Goal: Use online tool/utility

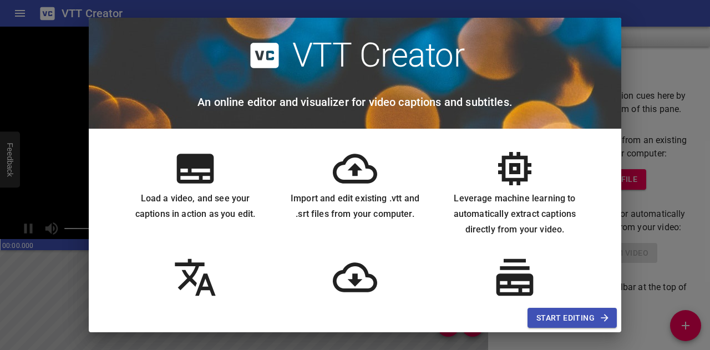
click at [547, 315] on span "Start Editing" at bounding box center [573, 318] width 72 height 14
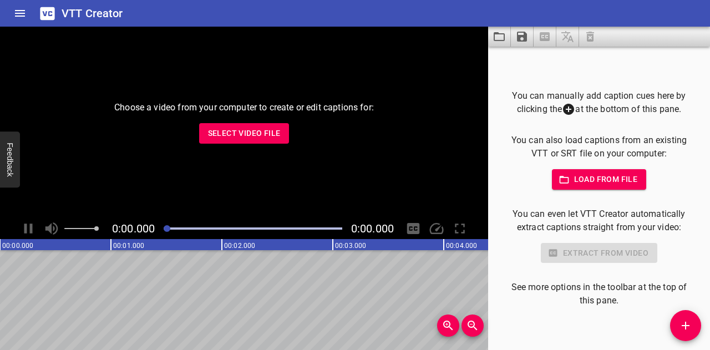
click at [261, 129] on span "Select Video File" at bounding box center [244, 134] width 73 height 14
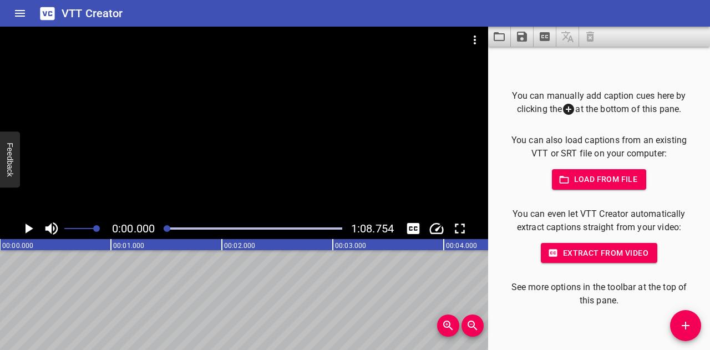
click at [598, 251] on span "Extract from video" at bounding box center [599, 253] width 99 height 14
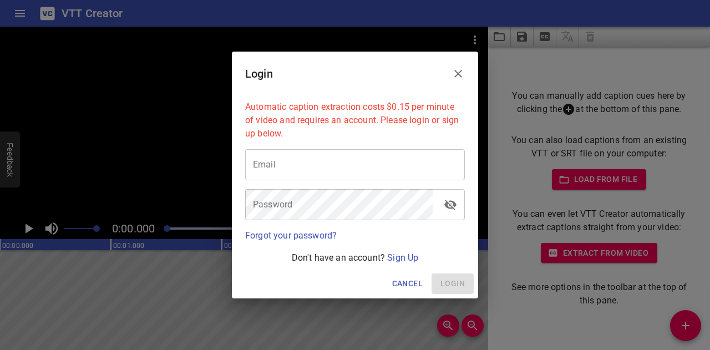
click at [403, 281] on span "Cancel" at bounding box center [407, 284] width 31 height 14
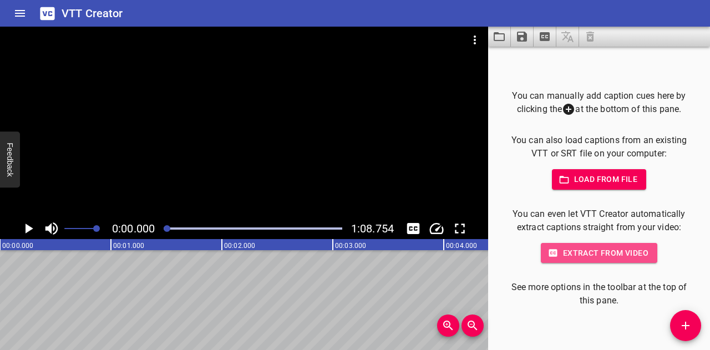
click at [617, 255] on span "Extract from video" at bounding box center [599, 253] width 99 height 14
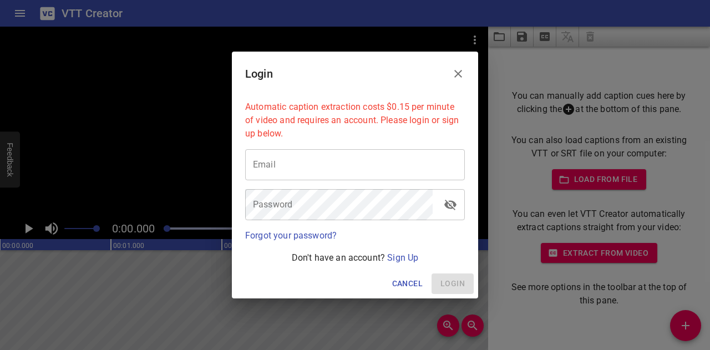
click at [407, 279] on span "Cancel" at bounding box center [407, 284] width 31 height 14
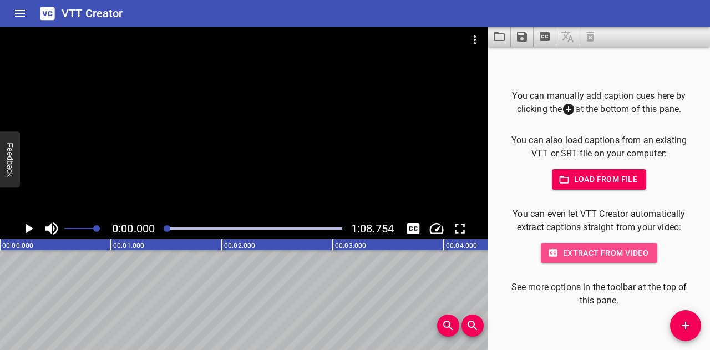
click at [583, 251] on span "Extract from video" at bounding box center [599, 253] width 99 height 14
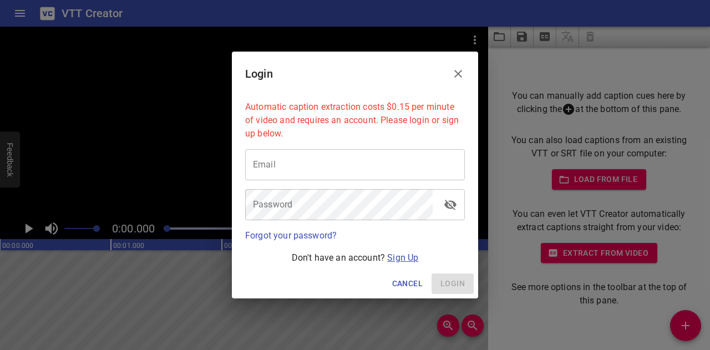
click at [398, 258] on link "Sign Up" at bounding box center [402, 257] width 31 height 11
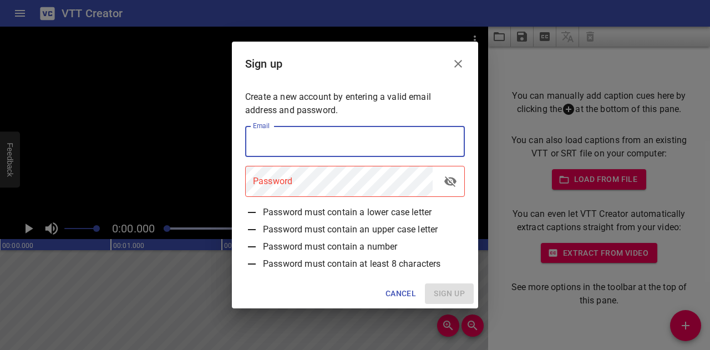
click at [344, 139] on input "email" at bounding box center [355, 141] width 220 height 31
type input "[EMAIL_ADDRESS][DOMAIN_NAME]"
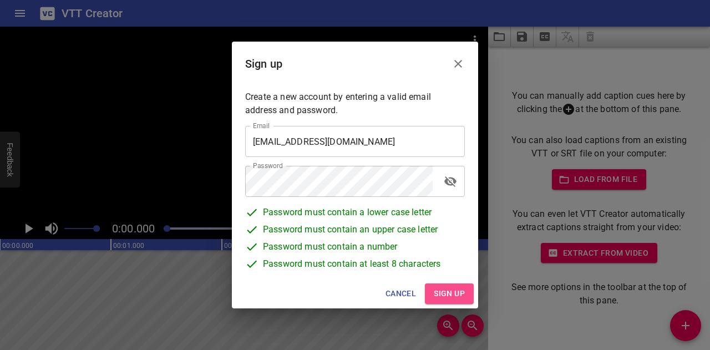
click at [440, 300] on button "Sign up" at bounding box center [449, 294] width 49 height 21
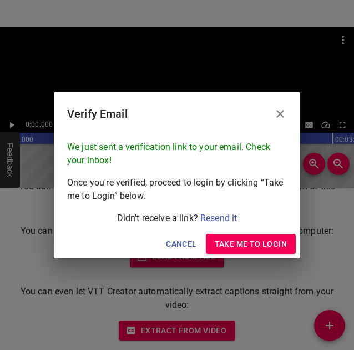
click at [267, 244] on span "Take me to Login" at bounding box center [251, 244] width 72 height 14
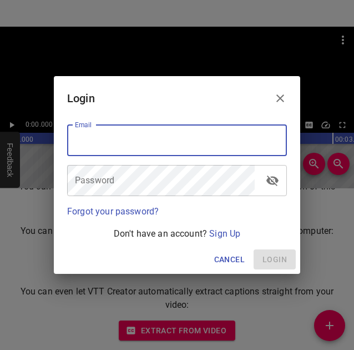
click at [136, 131] on input "email" at bounding box center [177, 140] width 220 height 31
type input "[EMAIL_ADDRESS][DOMAIN_NAME]"
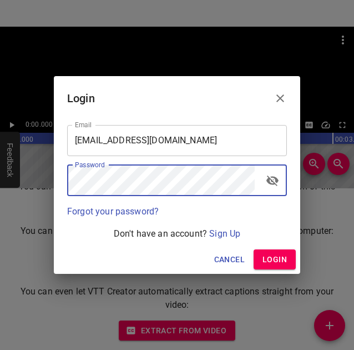
click at [282, 262] on span "Login" at bounding box center [274, 259] width 24 height 14
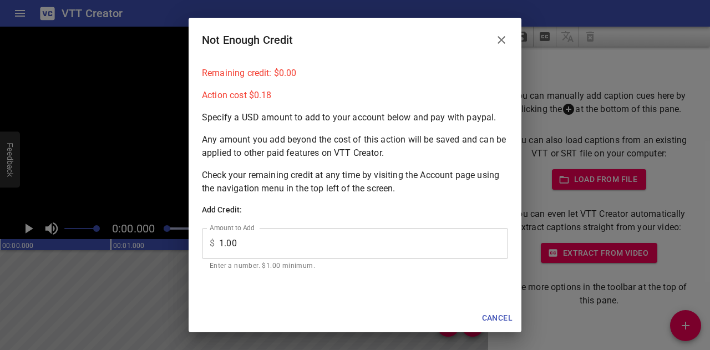
click at [296, 57] on div "Not Enough Credit" at bounding box center [355, 40] width 333 height 44
